Goal: Browse casually: Explore the website without a specific task or goal

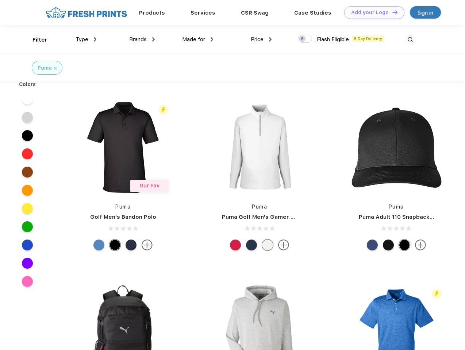
click at [371, 12] on link "Add your Logo Design Tool" at bounding box center [374, 12] width 60 height 13
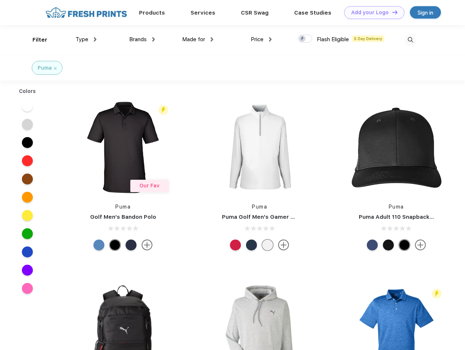
click at [0, 0] on div "Design Tool" at bounding box center [0, 0] width 0 height 0
click at [391, 12] on link "Add your Logo Design Tool" at bounding box center [374, 12] width 60 height 13
click at [35, 40] on div "Filter" at bounding box center [39, 40] width 15 height 8
click at [86, 39] on span "Type" at bounding box center [81, 39] width 13 height 7
click at [142, 39] on span "Brands" at bounding box center [138, 39] width 18 height 7
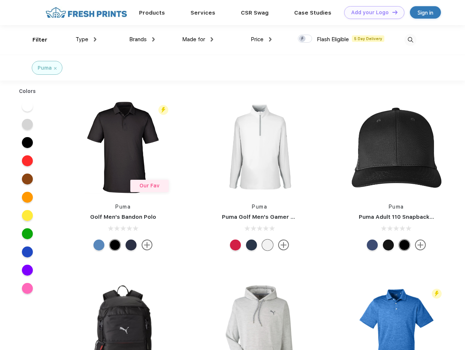
click at [198, 39] on span "Made for" at bounding box center [193, 39] width 23 height 7
click at [261, 39] on span "Price" at bounding box center [256, 39] width 13 height 7
click at [305, 39] on div at bounding box center [305, 39] width 14 height 8
click at [302, 39] on input "checkbox" at bounding box center [300, 36] width 5 height 5
click at [410, 40] on img at bounding box center [410, 40] width 12 height 12
